Goal: Find specific page/section: Find specific page/section

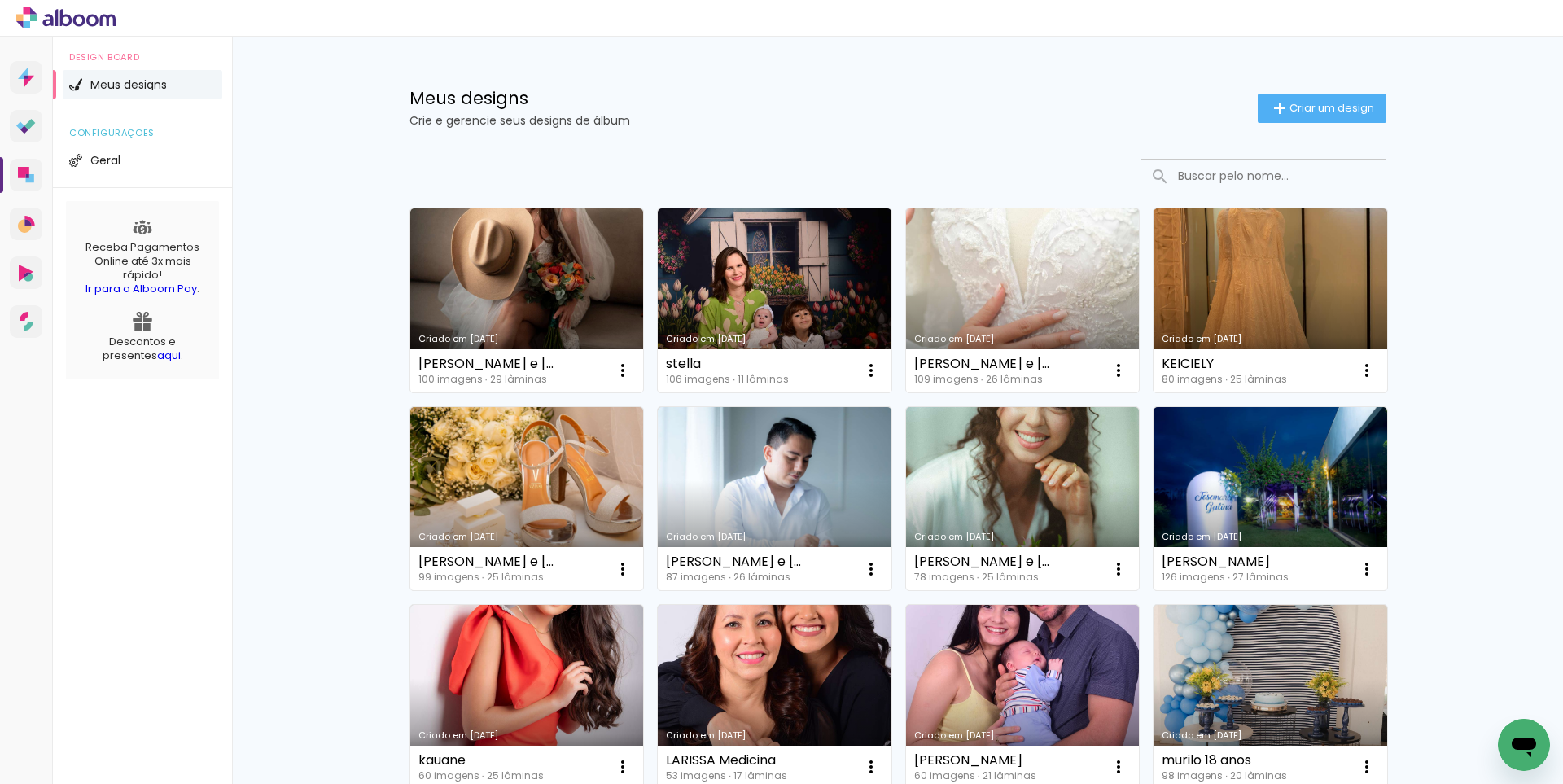
click at [1272, 178] on input at bounding box center [1285, 176] width 232 height 33
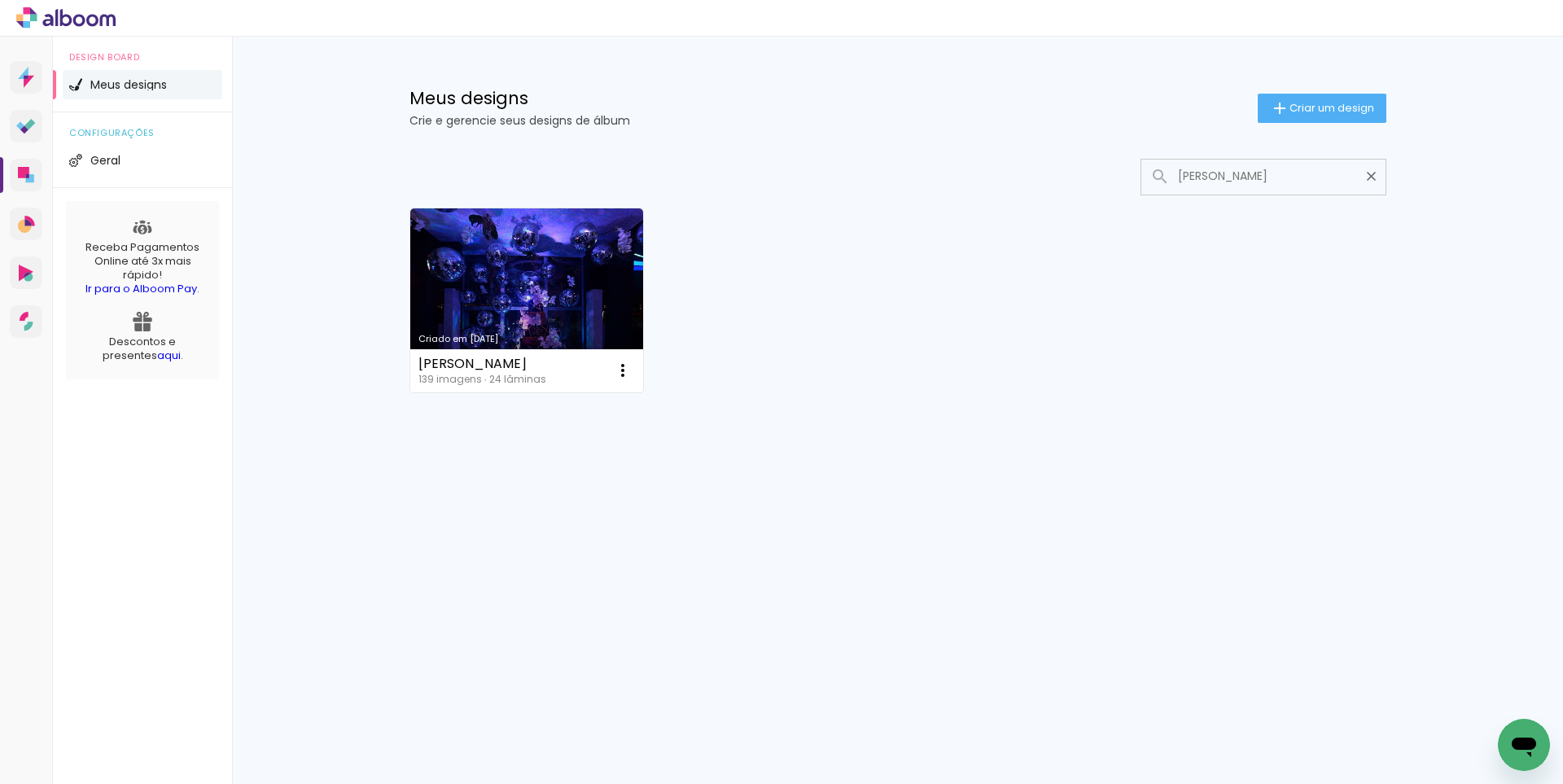
type input "[PERSON_NAME]"
type paper-input "[PERSON_NAME]"
click at [636, 243] on link "Criado em [DATE]" at bounding box center [527, 300] width 234 height 184
